Goal: Check status

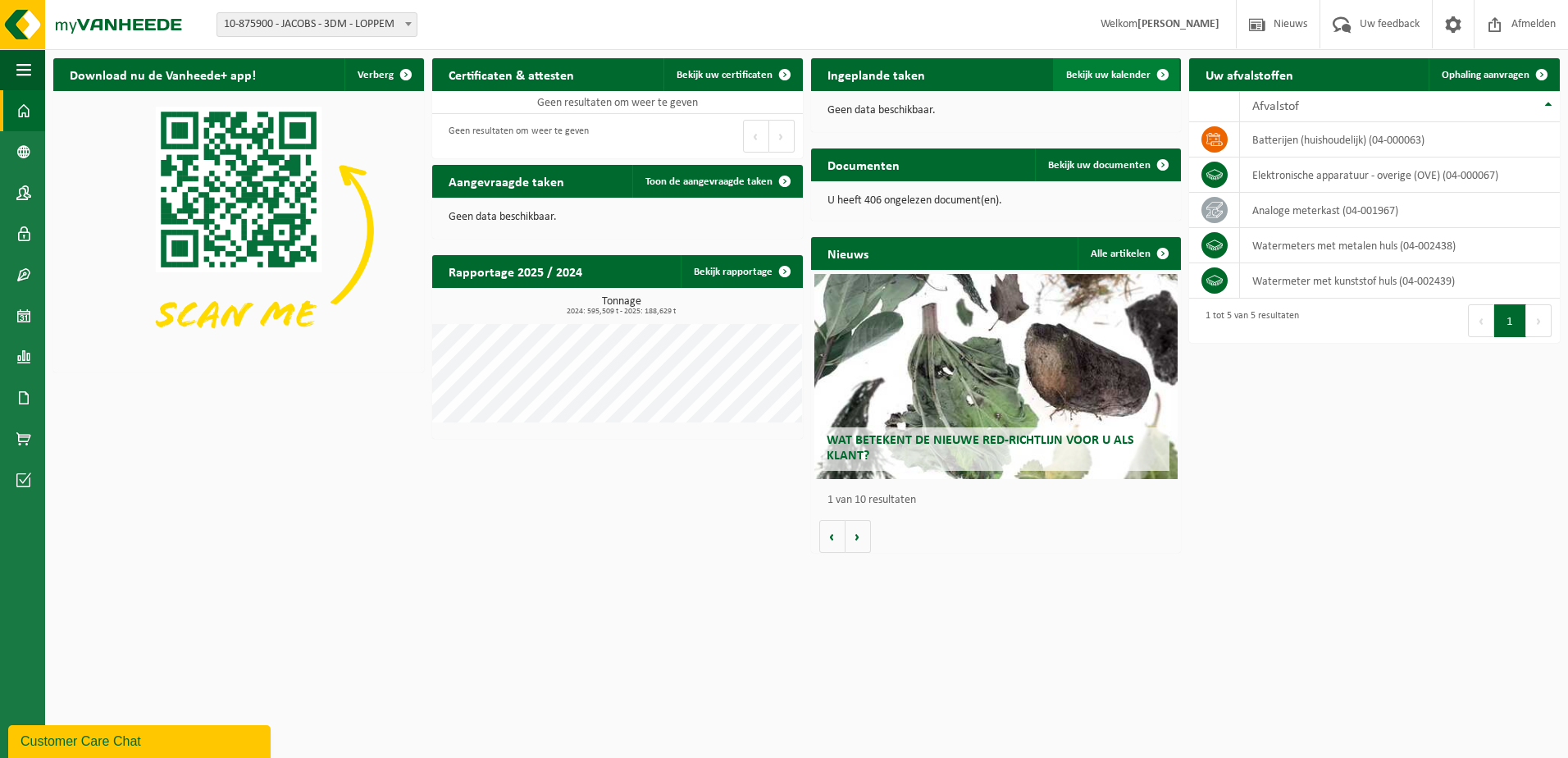
click at [1144, 73] on span "Bekijk uw kalender" at bounding box center [1108, 75] width 85 height 10
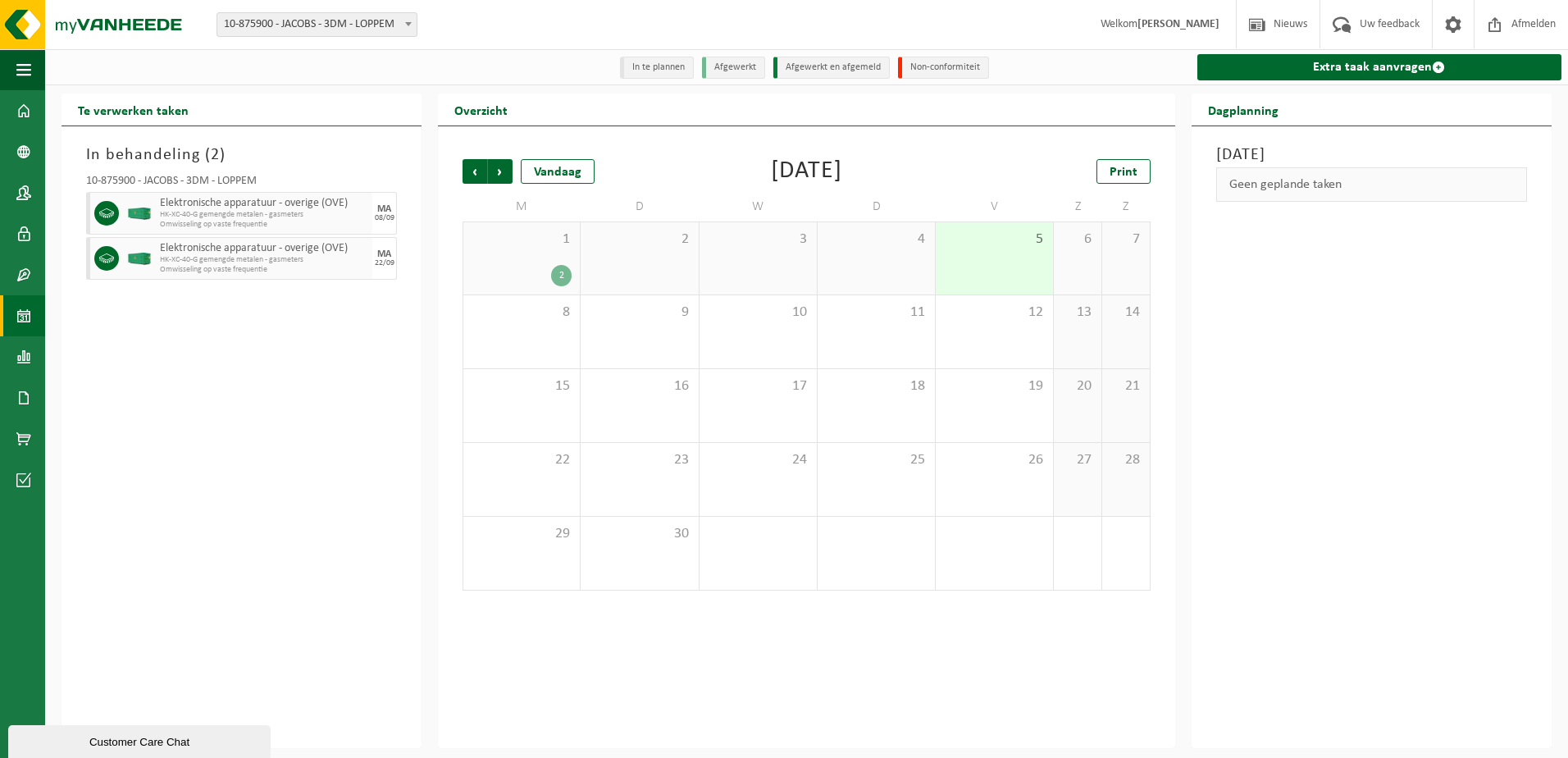
click at [556, 279] on div "2" at bounding box center [561, 275] width 21 height 21
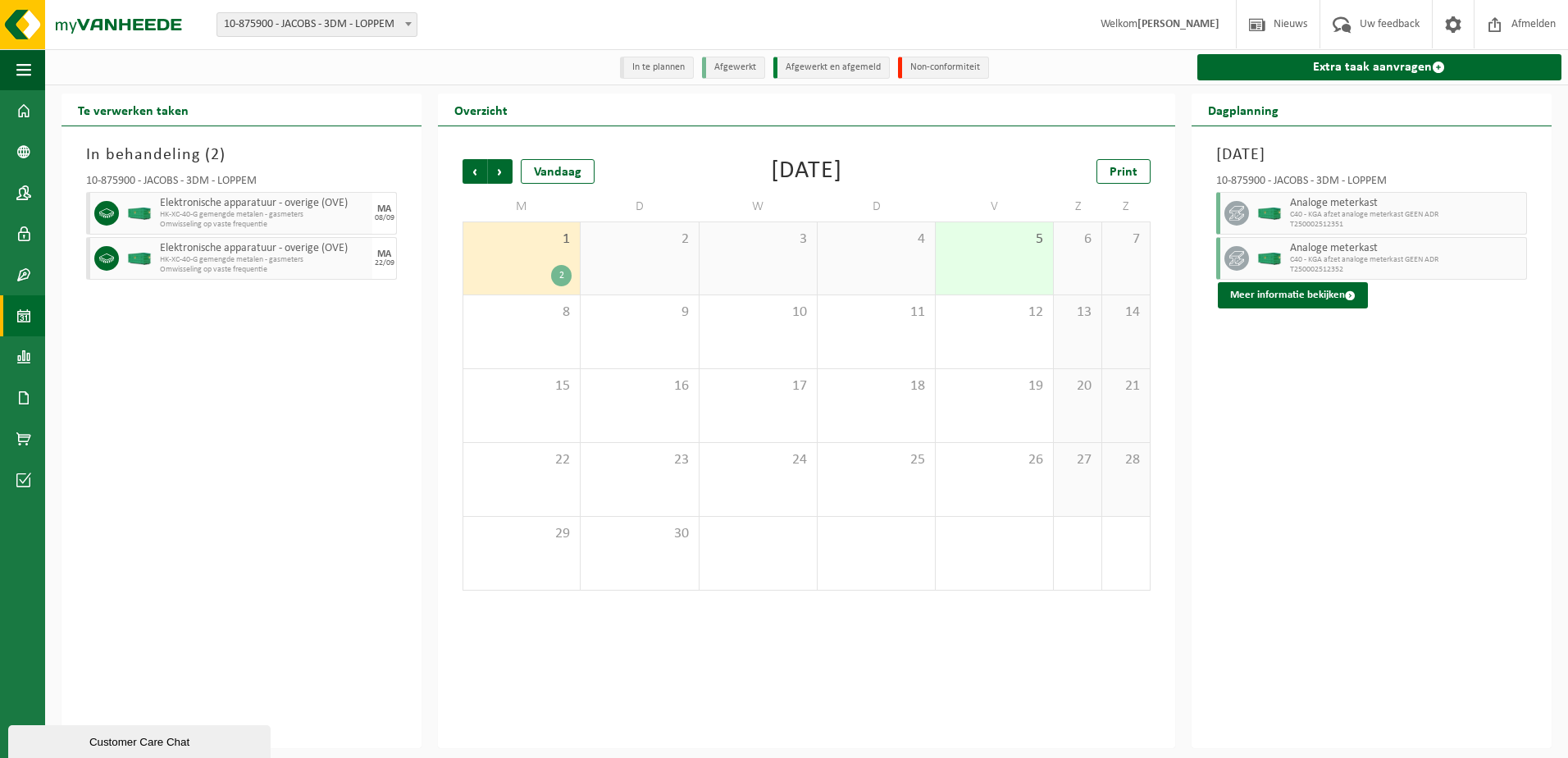
click at [556, 279] on div "2" at bounding box center [561, 275] width 21 height 21
